Goal: Check status: Check status

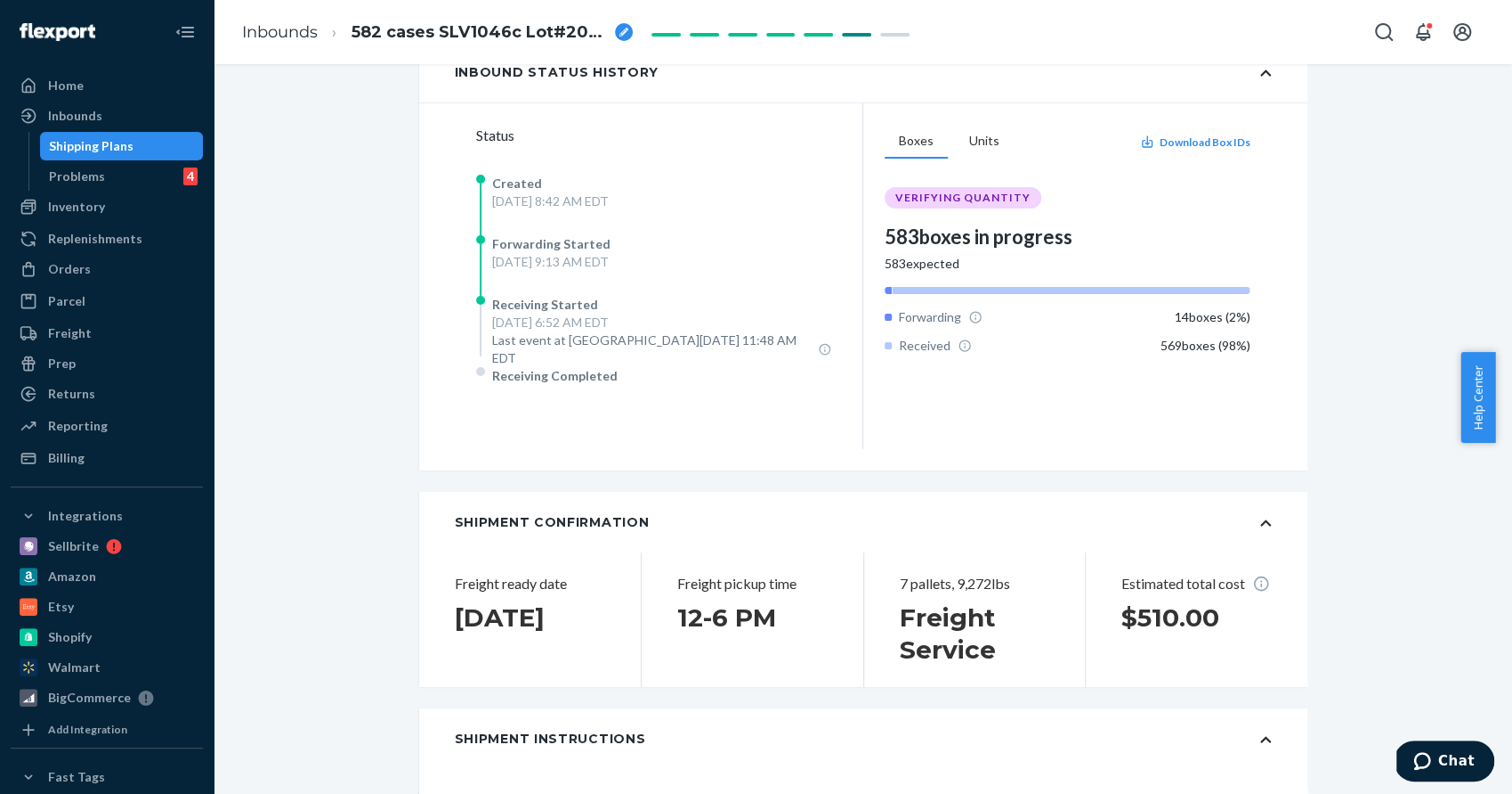
scroll to position [749, 0]
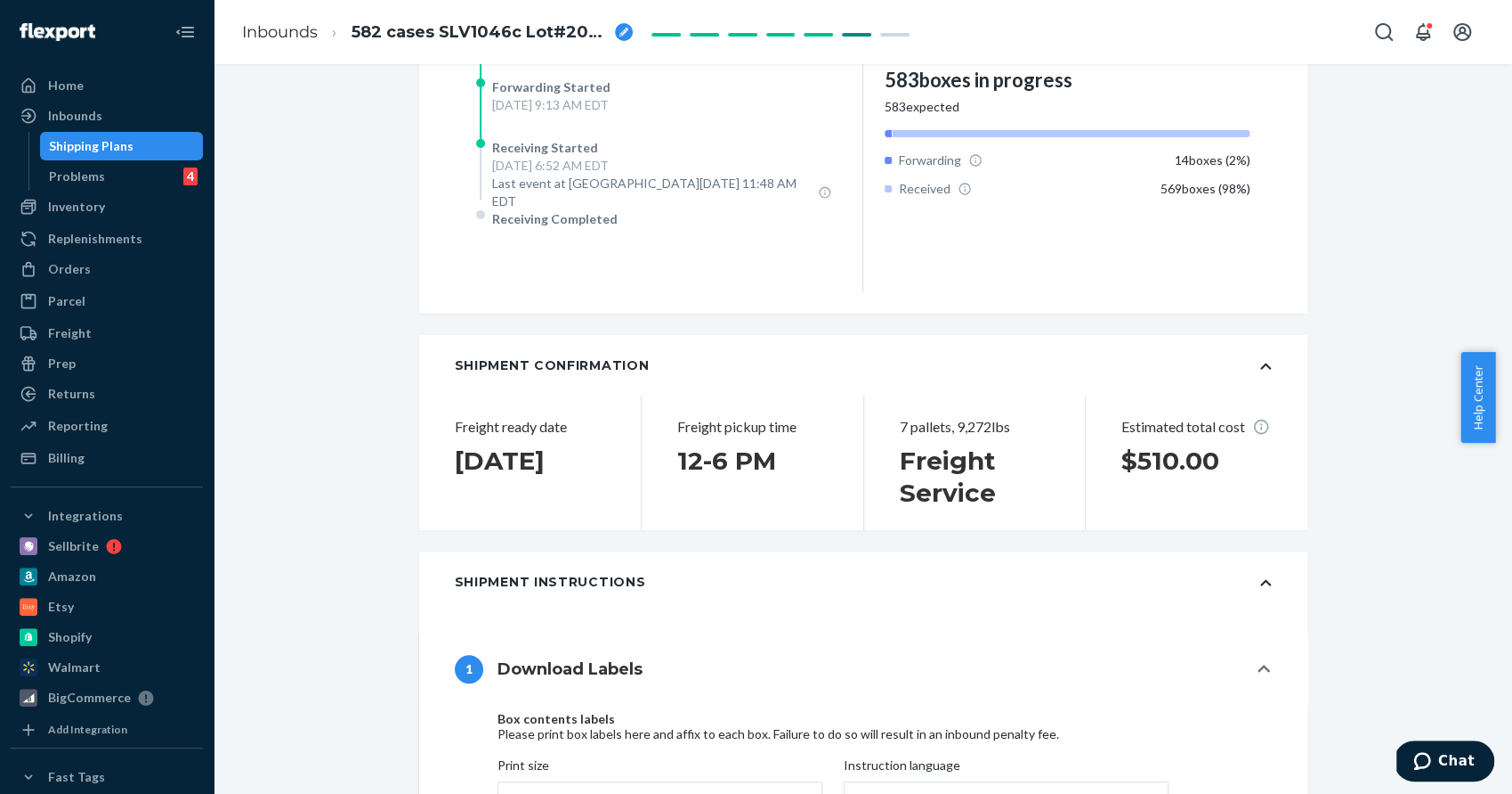
click at [107, 150] on div "Shipping Plans" at bounding box center [92, 146] width 85 height 18
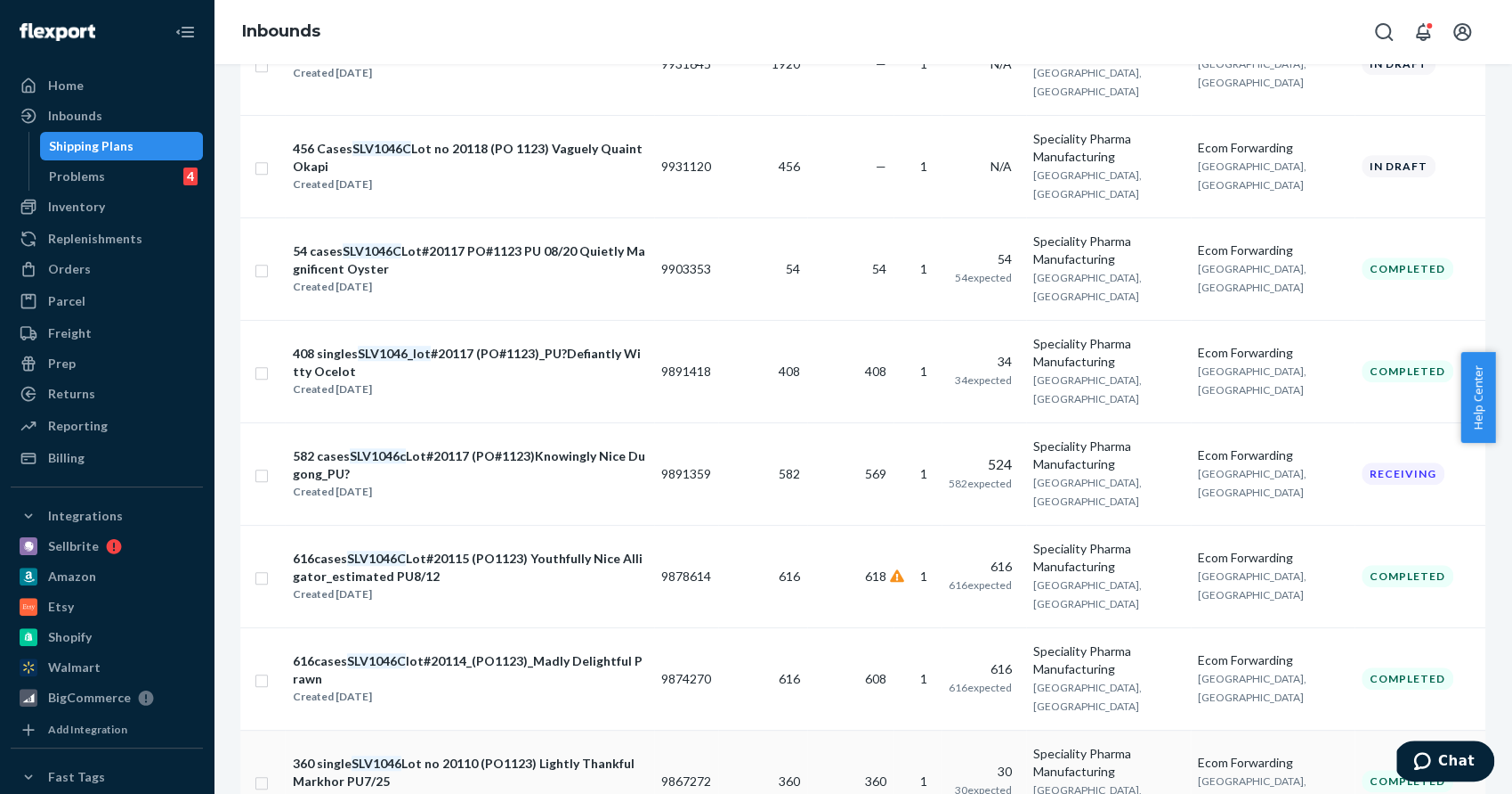
scroll to position [778, 0]
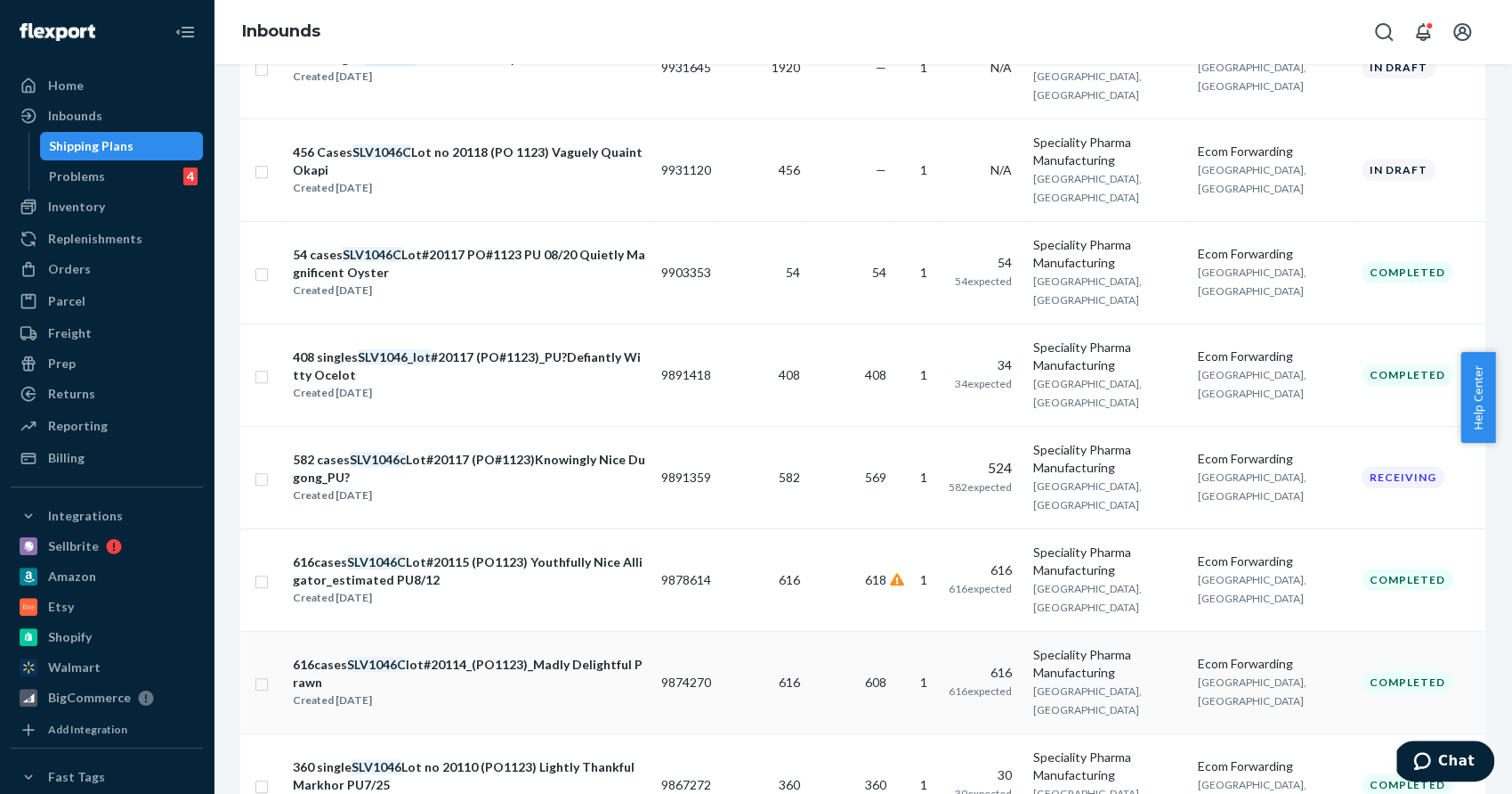
type input "SLV1046"
click at [450, 656] on div "616cases SLV1046C lot#20114_(PO1123)_Madly Delightful Prawn" at bounding box center [469, 673] width 354 height 36
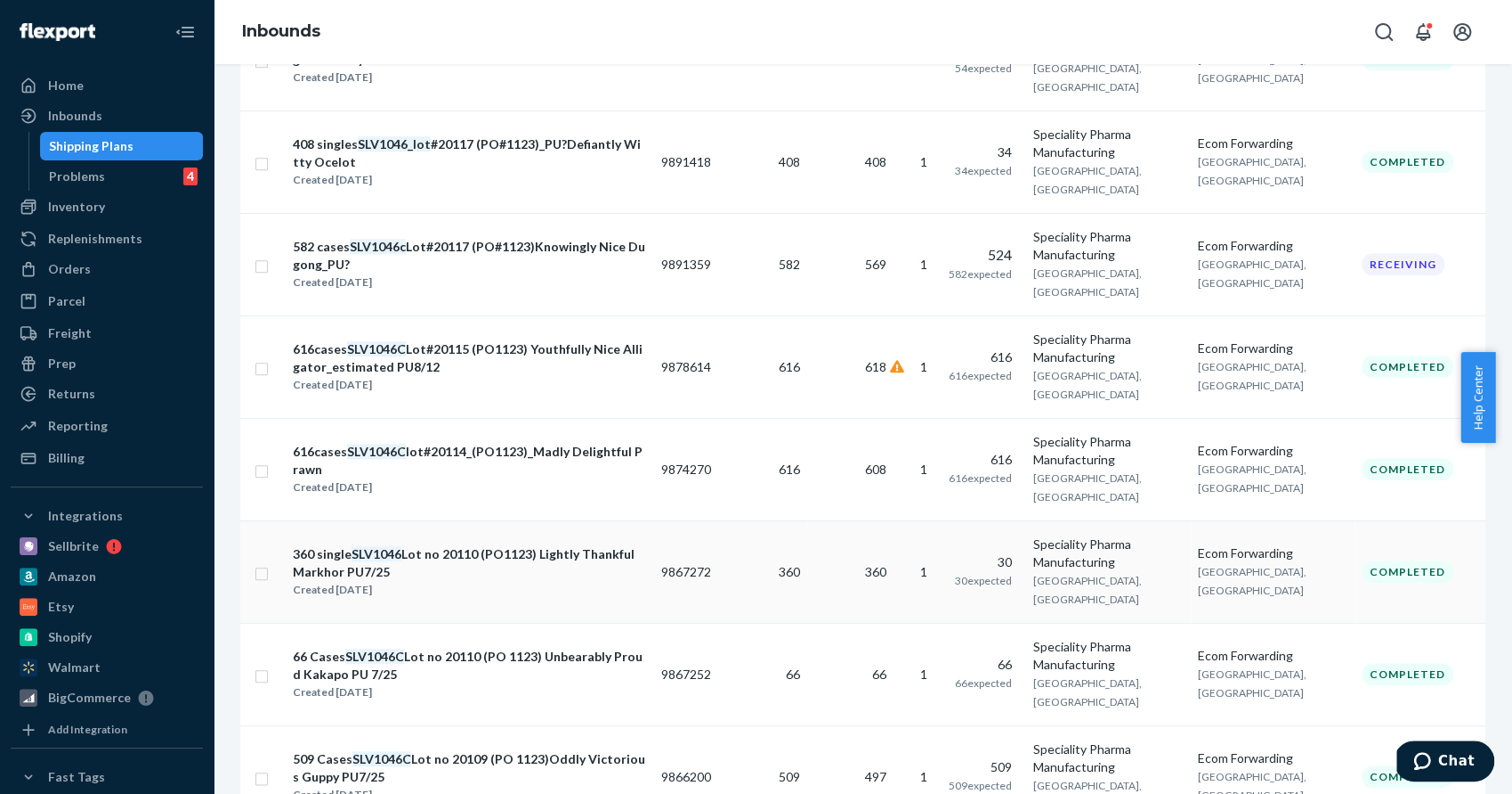
scroll to position [1006, 0]
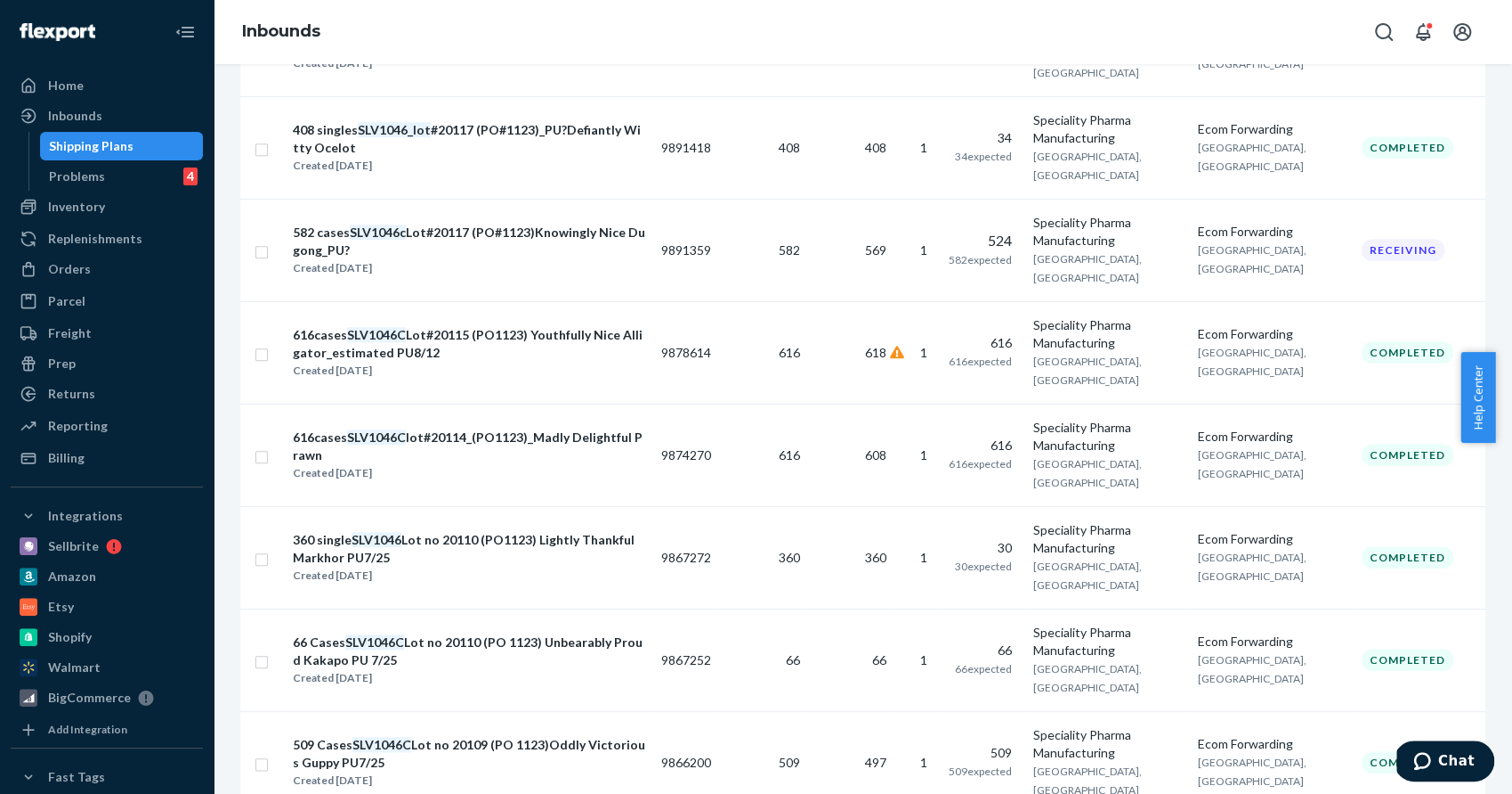
type input "SLV1046"
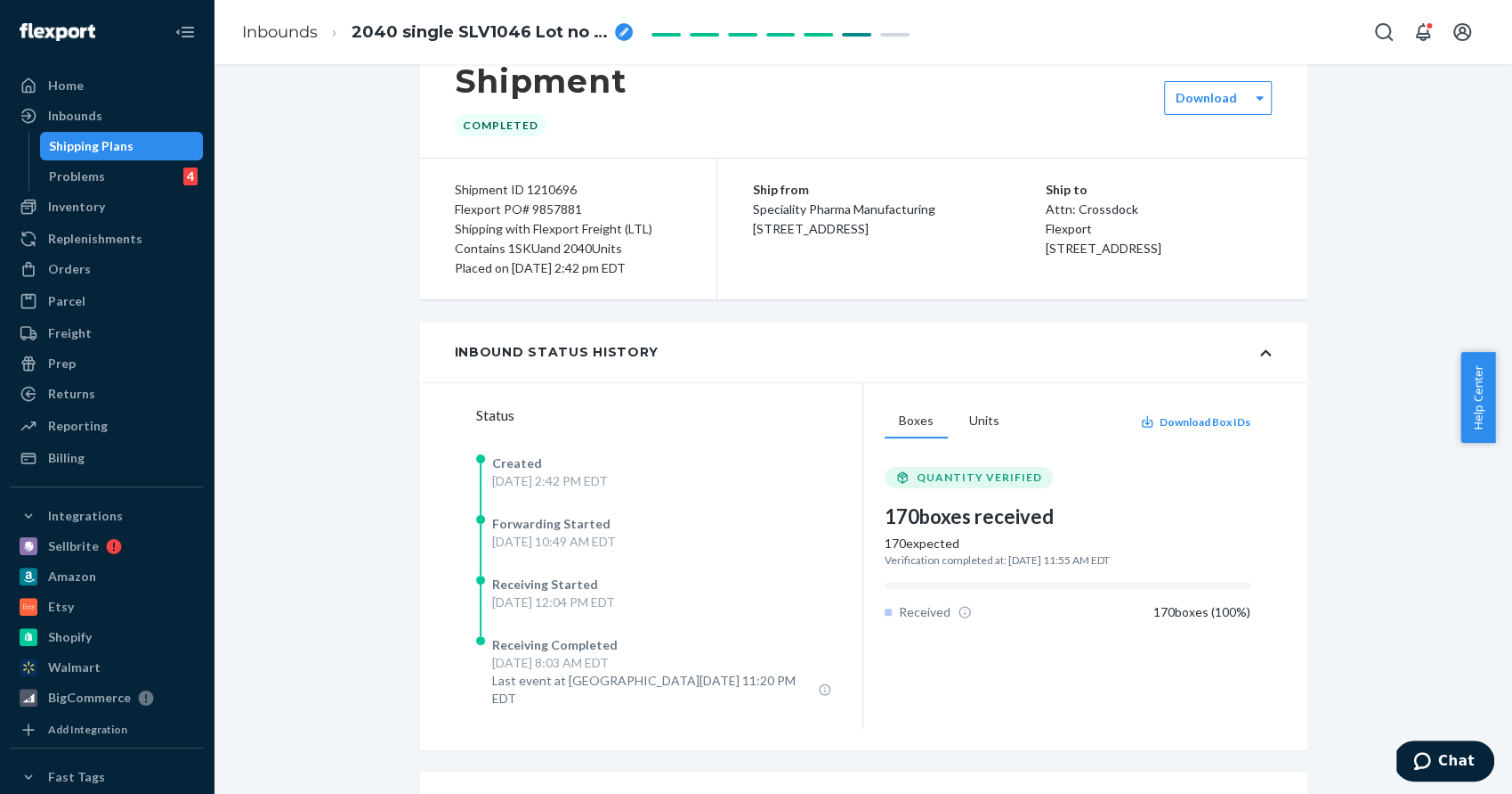
scroll to position [56, 0]
